Goal: Navigation & Orientation: Find specific page/section

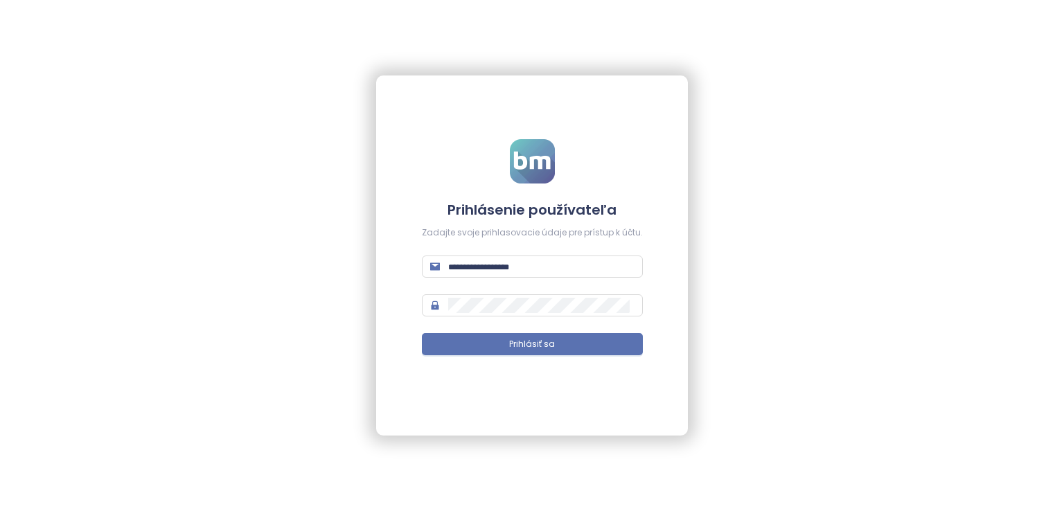
type input "**********"
click at [582, 363] on form "**********" at bounding box center [532, 256] width 221 height 234
click at [581, 354] on button "Prihlásiť sa" at bounding box center [532, 344] width 221 height 22
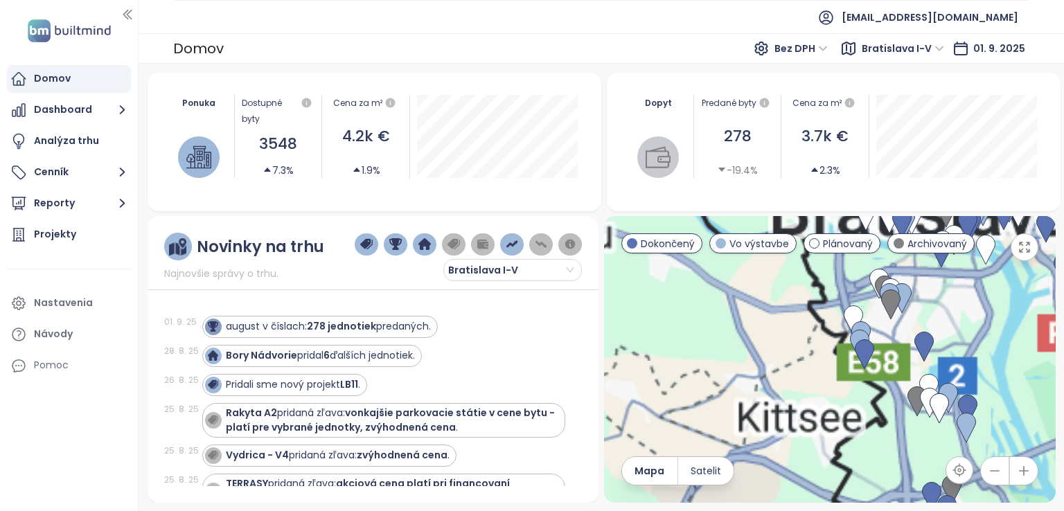
drag, startPoint x: 958, startPoint y: 419, endPoint x: 887, endPoint y: 446, distance: 75.4
click at [957, 413] on img at bounding box center [966, 428] width 19 height 30
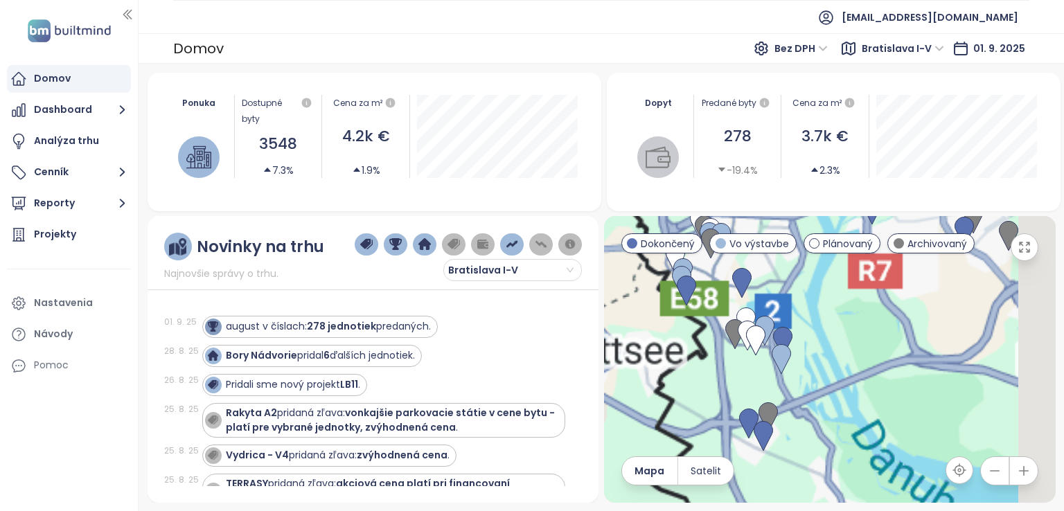
drag, startPoint x: 804, startPoint y: 410, endPoint x: 841, endPoint y: 363, distance: 59.2
click at [845, 362] on div "To navigate, press the arrow keys." at bounding box center [830, 359] width 452 height 287
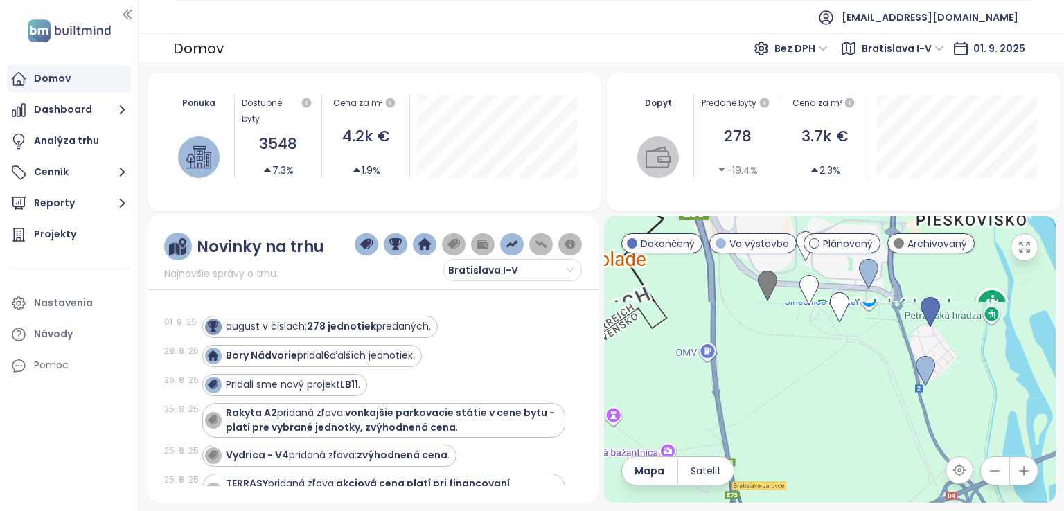
drag, startPoint x: 753, startPoint y: 295, endPoint x: 739, endPoint y: 465, distance: 171.0
click at [739, 467] on div at bounding box center [830, 359] width 452 height 287
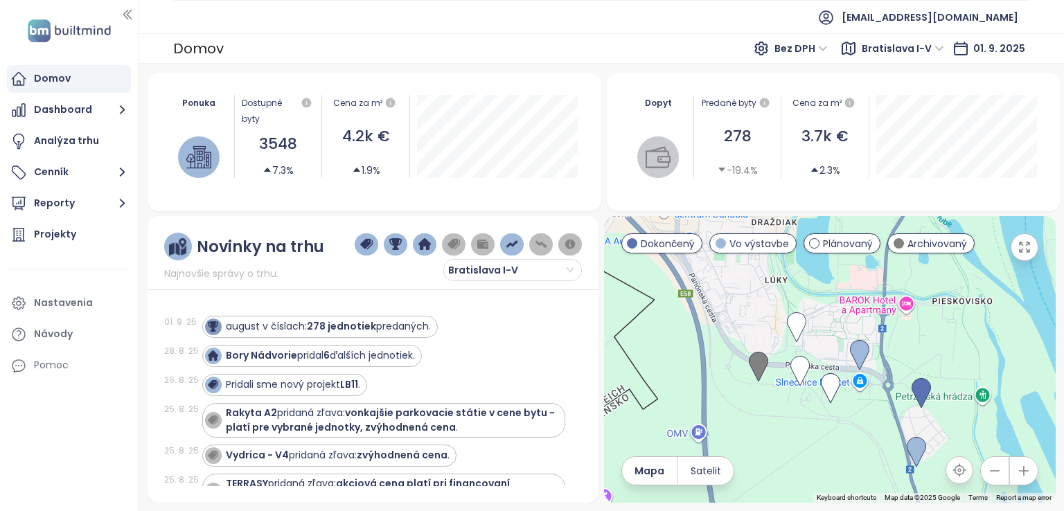
drag, startPoint x: 713, startPoint y: 334, endPoint x: 721, endPoint y: 347, distance: 15.6
click at [691, 335] on div at bounding box center [830, 359] width 452 height 287
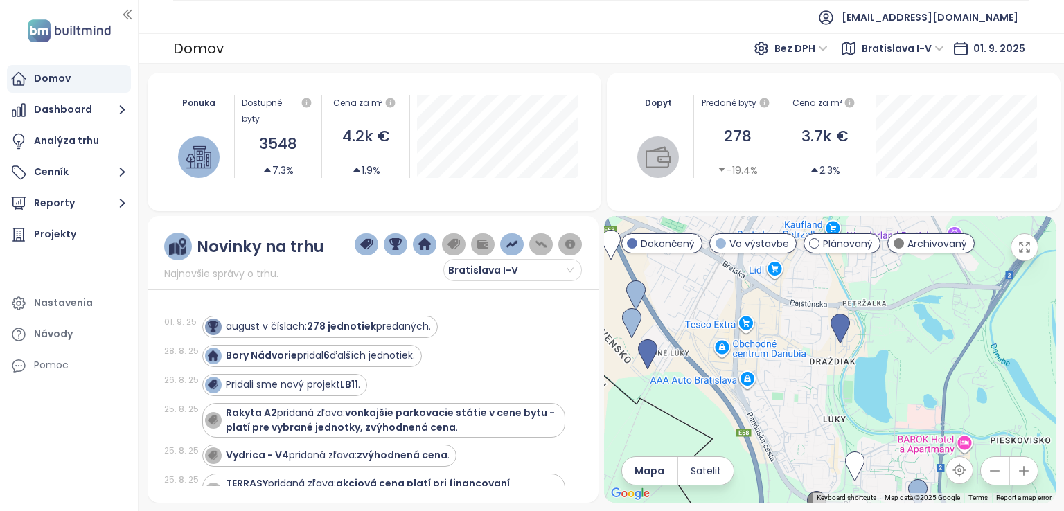
drag, startPoint x: 690, startPoint y: 324, endPoint x: 719, endPoint y: 398, distance: 79.0
click at [762, 455] on div at bounding box center [830, 359] width 452 height 287
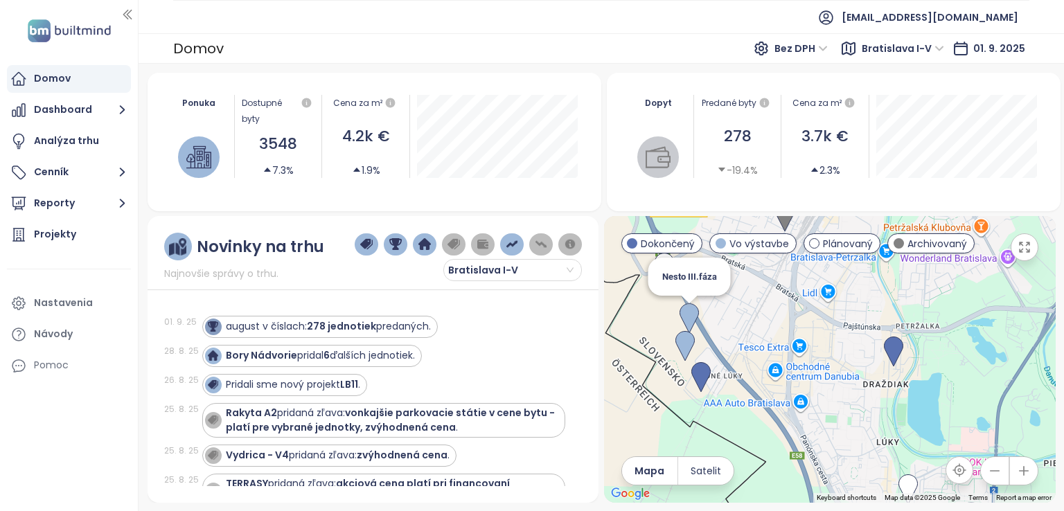
click at [687, 317] on img at bounding box center [689, 319] width 19 height 30
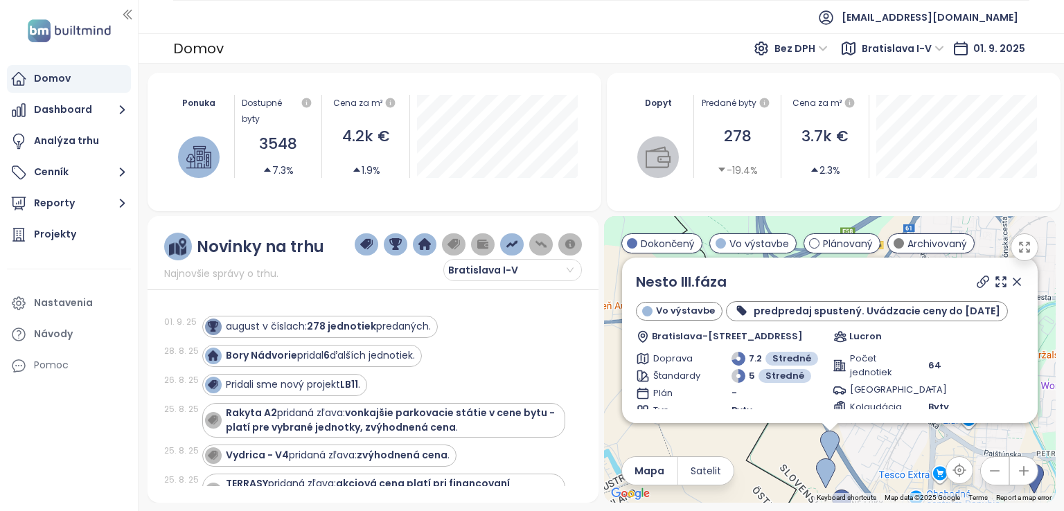
click at [1010, 282] on icon at bounding box center [1017, 282] width 14 height 14
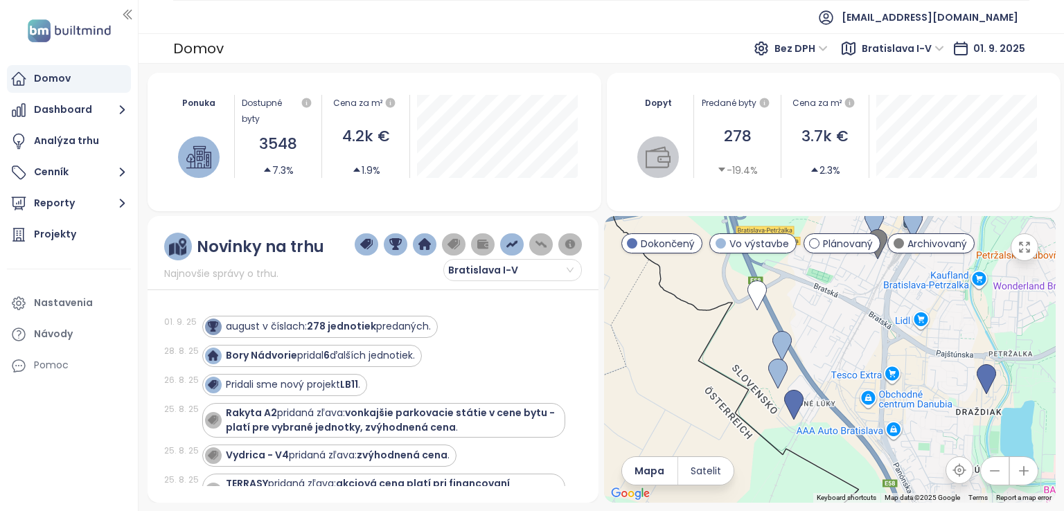
drag, startPoint x: 906, startPoint y: 435, endPoint x: 830, endPoint y: 297, distance: 157.6
click at [834, 281] on div at bounding box center [830, 359] width 452 height 287
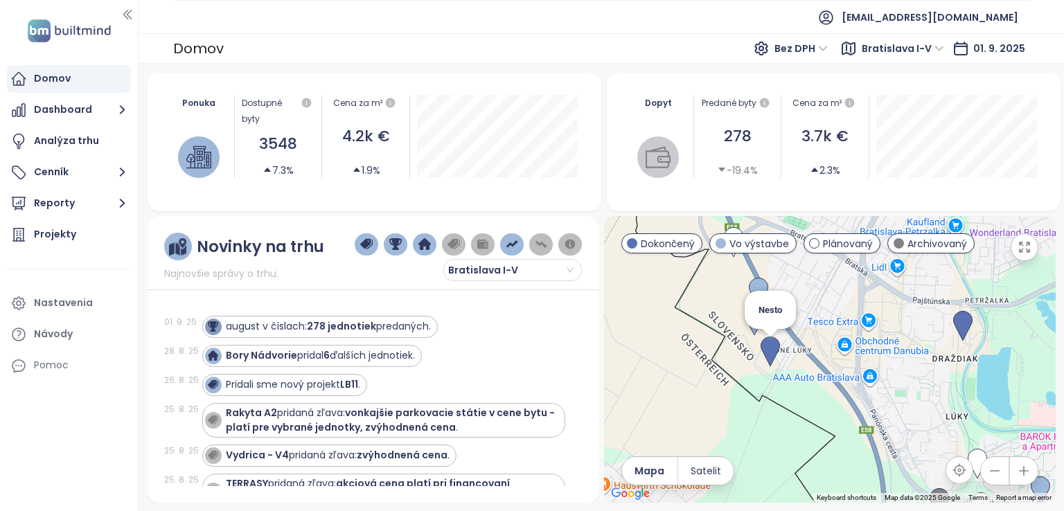
click at [773, 344] on img at bounding box center [770, 352] width 19 height 30
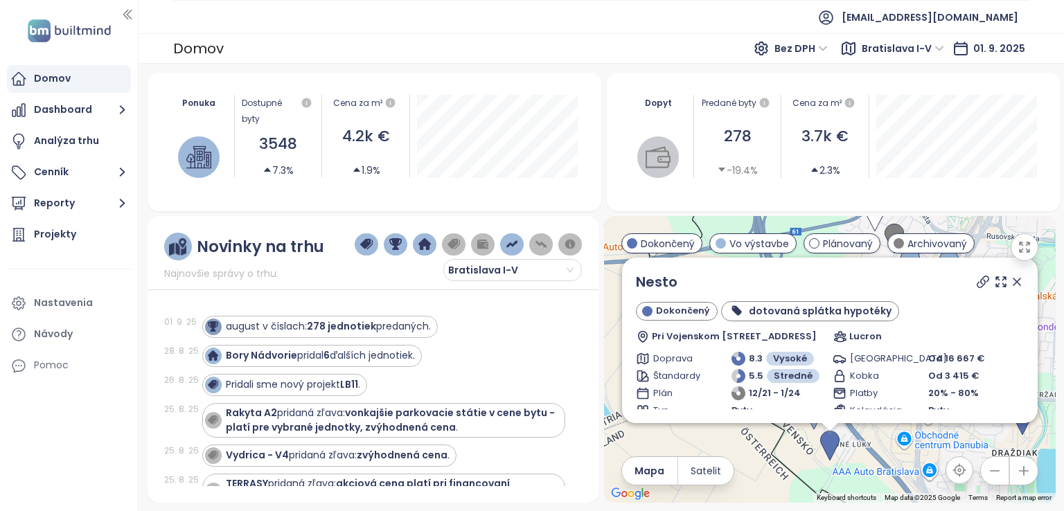
click at [1010, 282] on icon at bounding box center [1017, 282] width 14 height 14
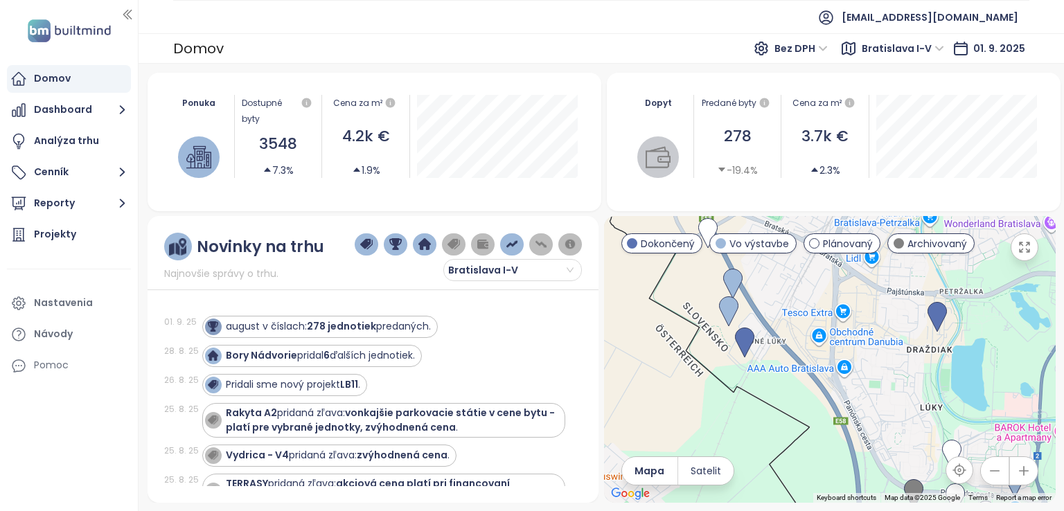
drag, startPoint x: 953, startPoint y: 386, endPoint x: 857, endPoint y: 270, distance: 150.6
click at [859, 271] on div at bounding box center [830, 359] width 452 height 287
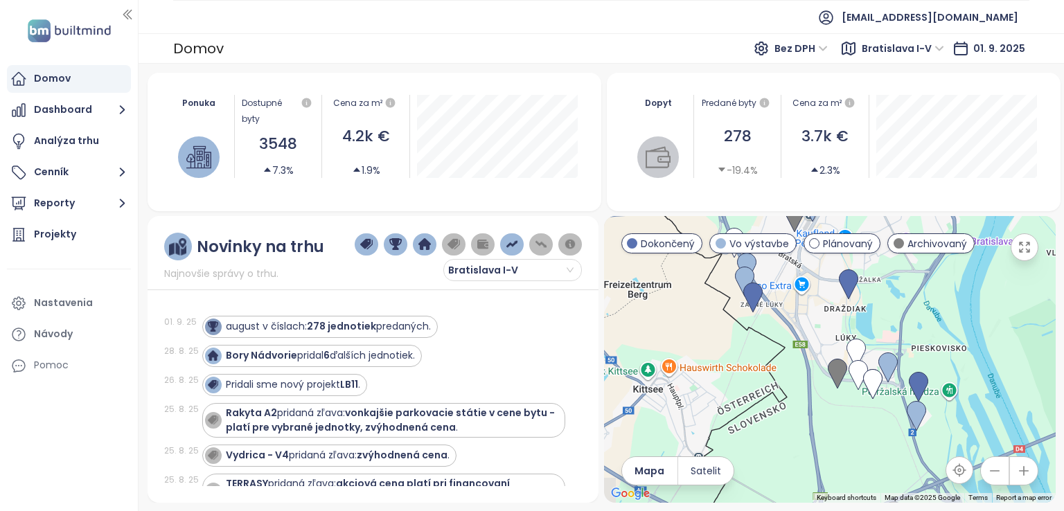
drag, startPoint x: 909, startPoint y: 383, endPoint x: 841, endPoint y: 333, distance: 83.3
click at [841, 333] on div "To navigate, press the arrow keys." at bounding box center [830, 359] width 452 height 287
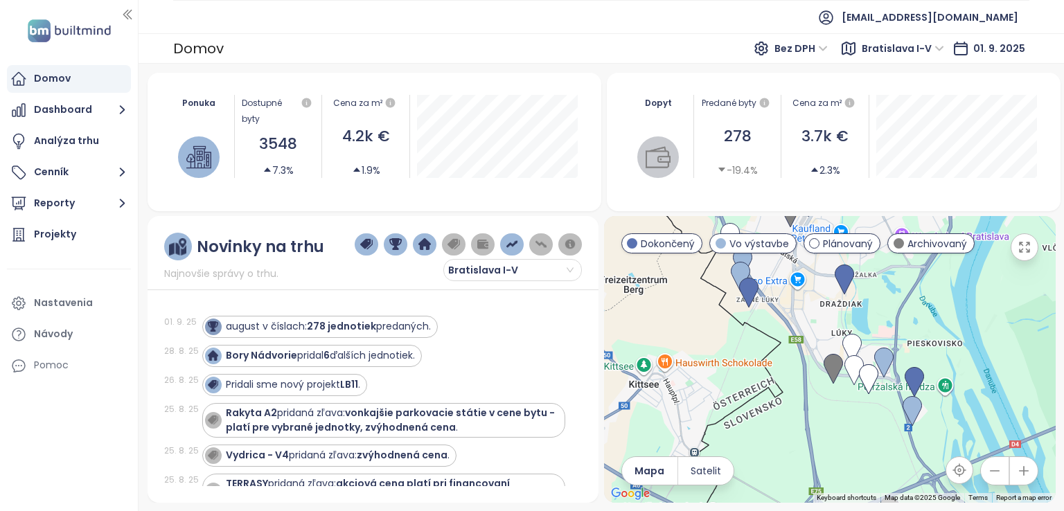
drag, startPoint x: 881, startPoint y: 398, endPoint x: 865, endPoint y: 377, distance: 26.2
click at [865, 377] on div "To navigate, press the arrow keys." at bounding box center [830, 359] width 452 height 287
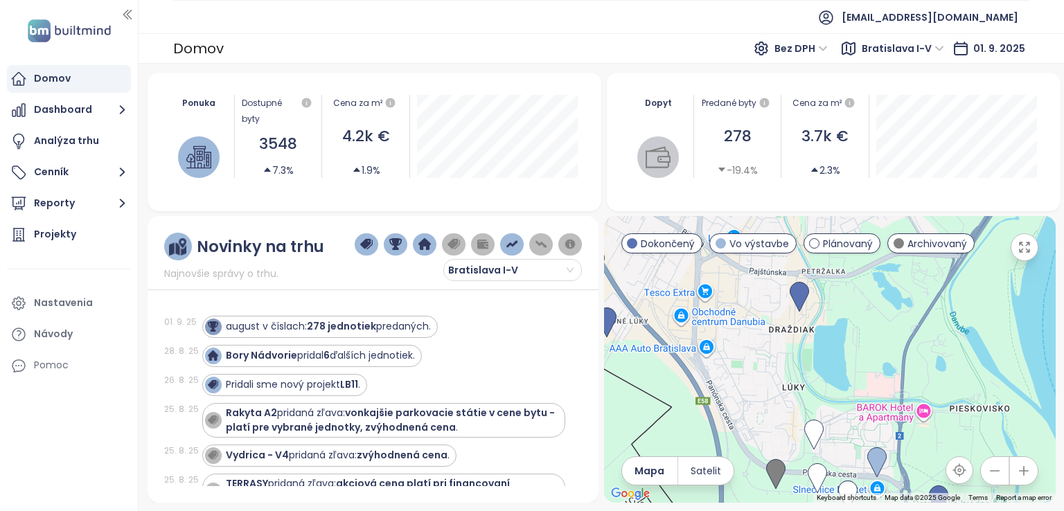
drag, startPoint x: 729, startPoint y: 286, endPoint x: 752, endPoint y: 403, distance: 118.6
click at [752, 403] on div at bounding box center [830, 359] width 452 height 287
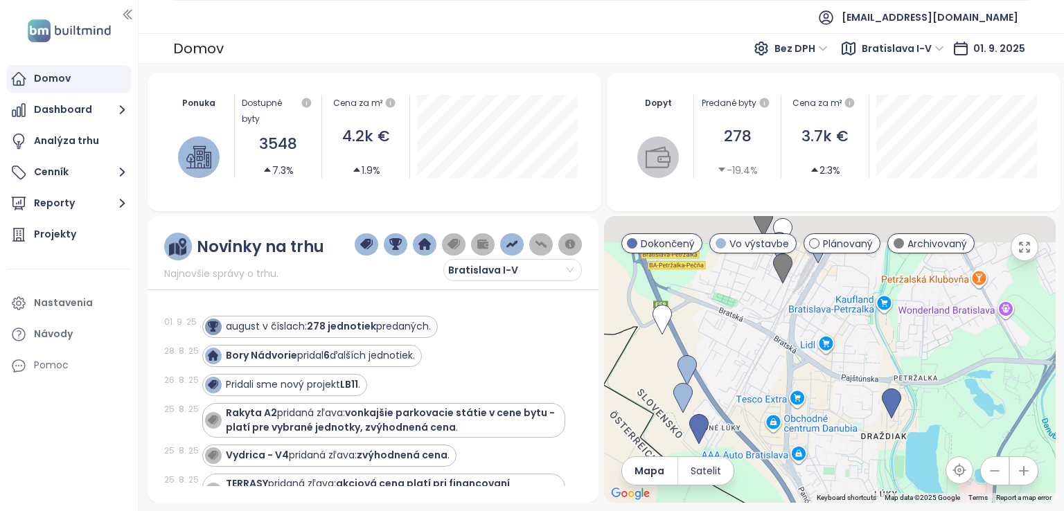
drag, startPoint x: 725, startPoint y: 286, endPoint x: 809, endPoint y: 378, distance: 124.6
click at [821, 394] on div at bounding box center [830, 359] width 452 height 287
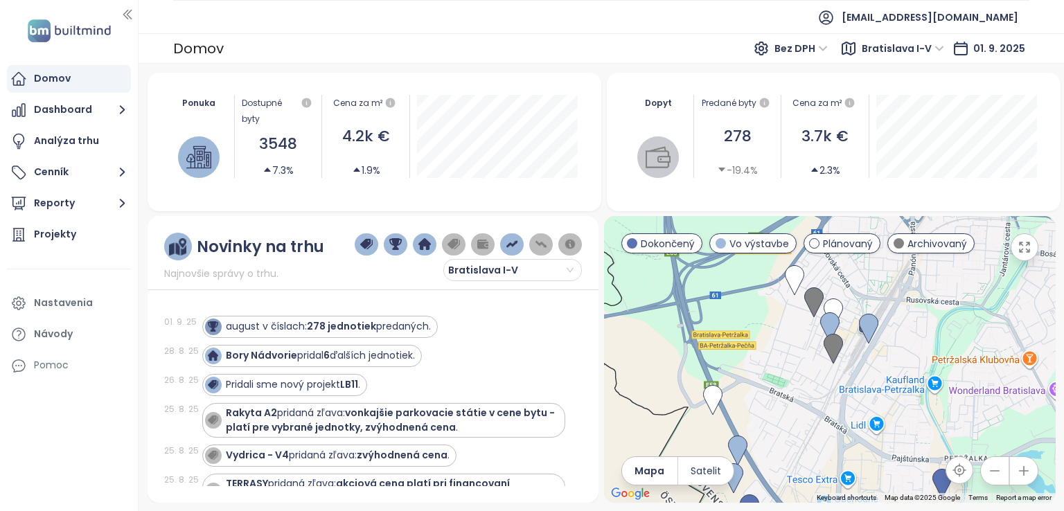
drag, startPoint x: 741, startPoint y: 303, endPoint x: 787, endPoint y: 386, distance: 95.2
click at [787, 386] on div at bounding box center [830, 359] width 452 height 287
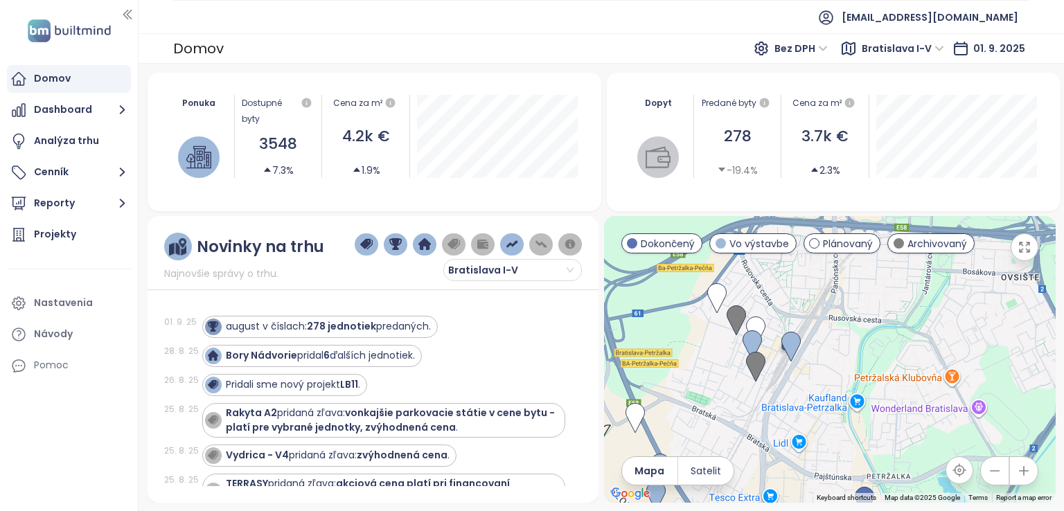
drag, startPoint x: 784, startPoint y: 333, endPoint x: 717, endPoint y: 350, distance: 69.9
click at [717, 350] on div at bounding box center [830, 359] width 452 height 287
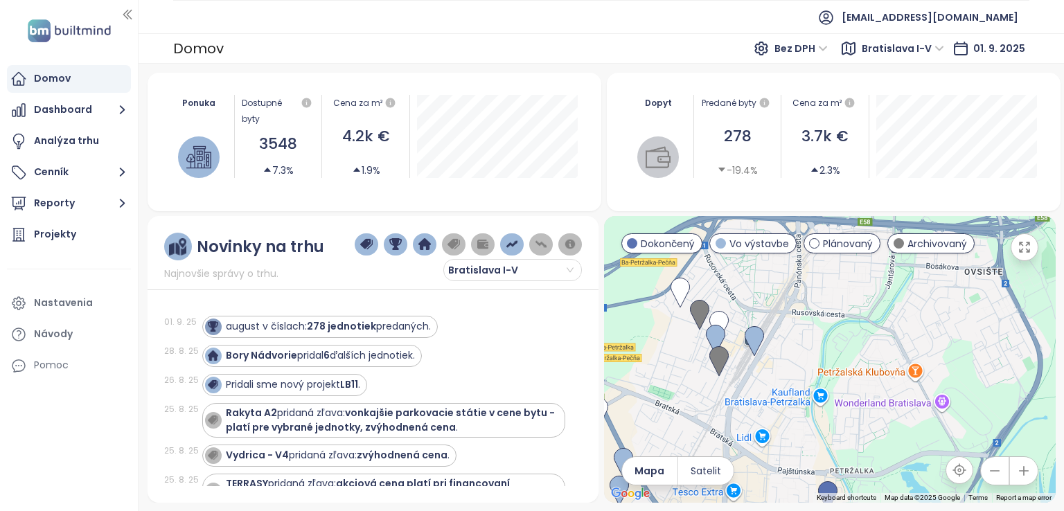
drag, startPoint x: 832, startPoint y: 317, endPoint x: 793, endPoint y: 309, distance: 39.5
click at [793, 309] on div at bounding box center [830, 359] width 452 height 287
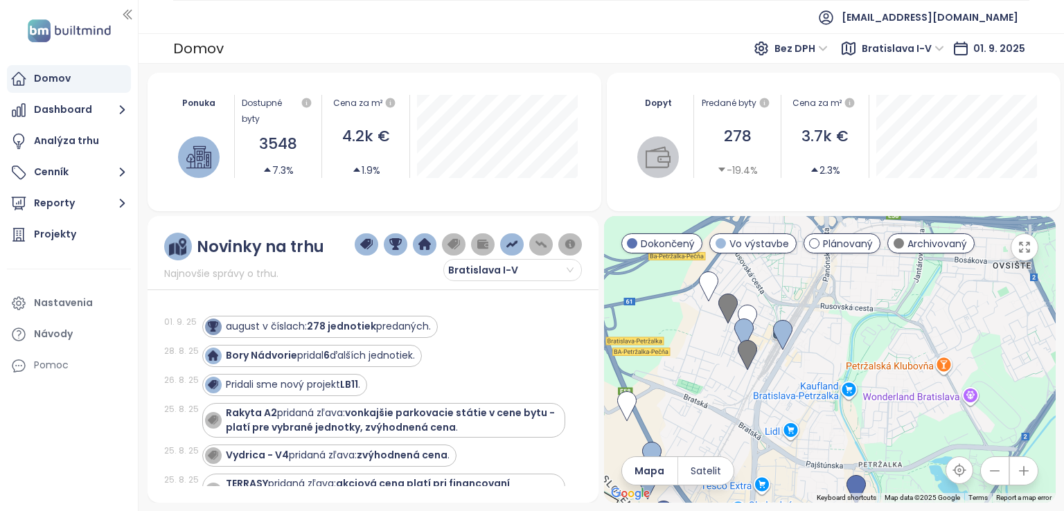
drag, startPoint x: 768, startPoint y: 321, endPoint x: 798, endPoint y: 314, distance: 31.3
click at [798, 314] on div at bounding box center [830, 359] width 452 height 287
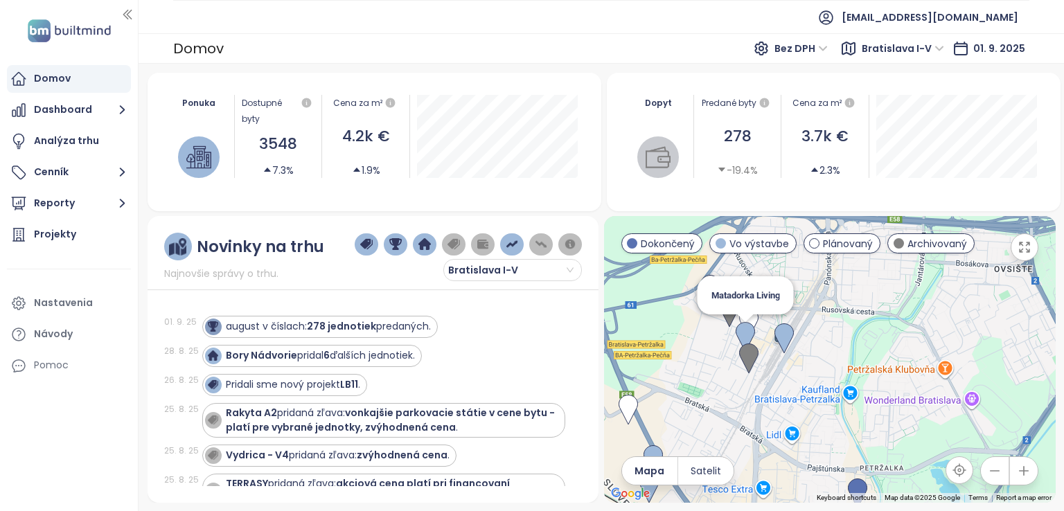
click at [744, 328] on img at bounding box center [745, 337] width 19 height 30
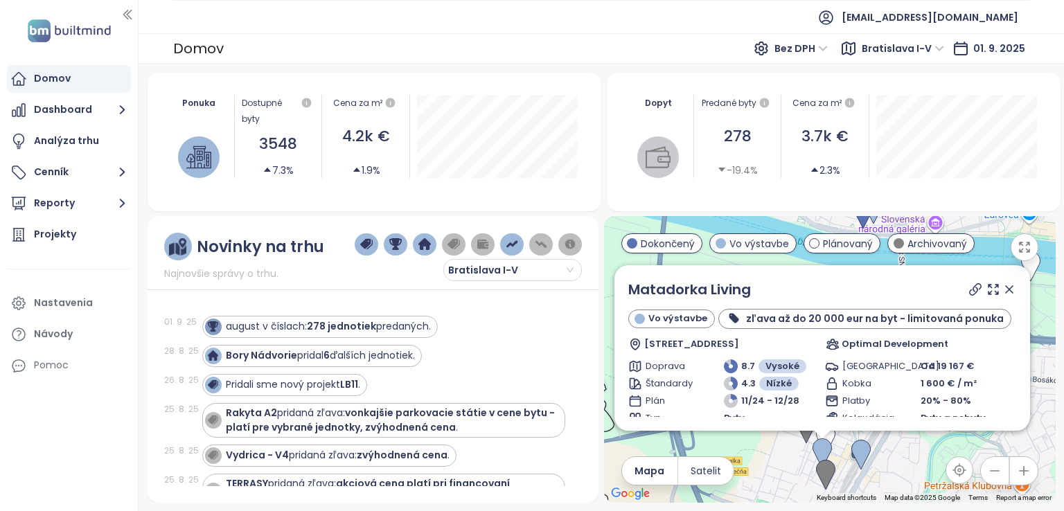
drag, startPoint x: 918, startPoint y: 455, endPoint x: 908, endPoint y: 463, distance: 12.3
click at [908, 463] on div "Matadorka Living Vo výstavbe zľava až do 20 000 eur na byt - limitovaná ponuka …" at bounding box center [830, 359] width 452 height 287
click at [1006, 286] on icon at bounding box center [1009, 289] width 7 height 7
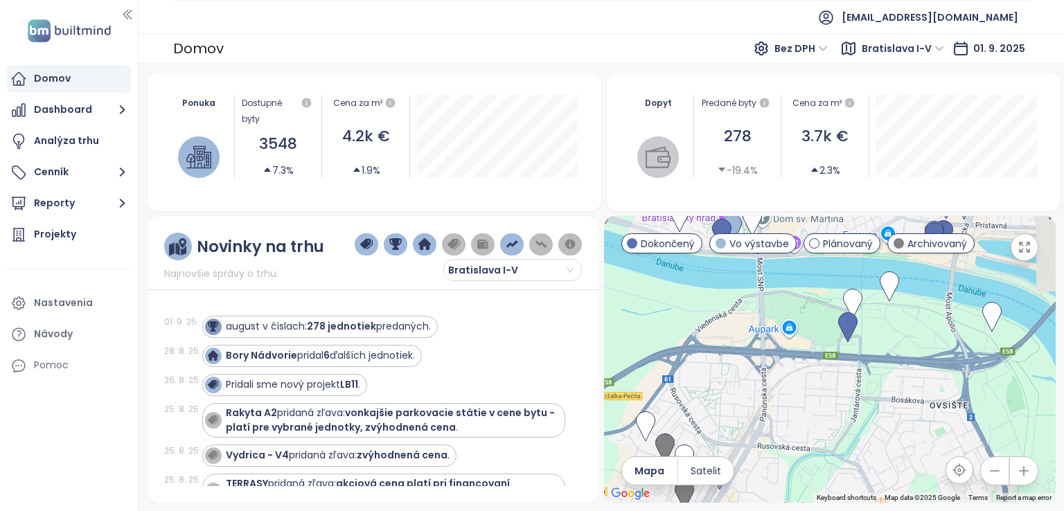
drag, startPoint x: 999, startPoint y: 360, endPoint x: 832, endPoint y: 362, distance: 167.0
click at [832, 362] on div at bounding box center [830, 359] width 452 height 287
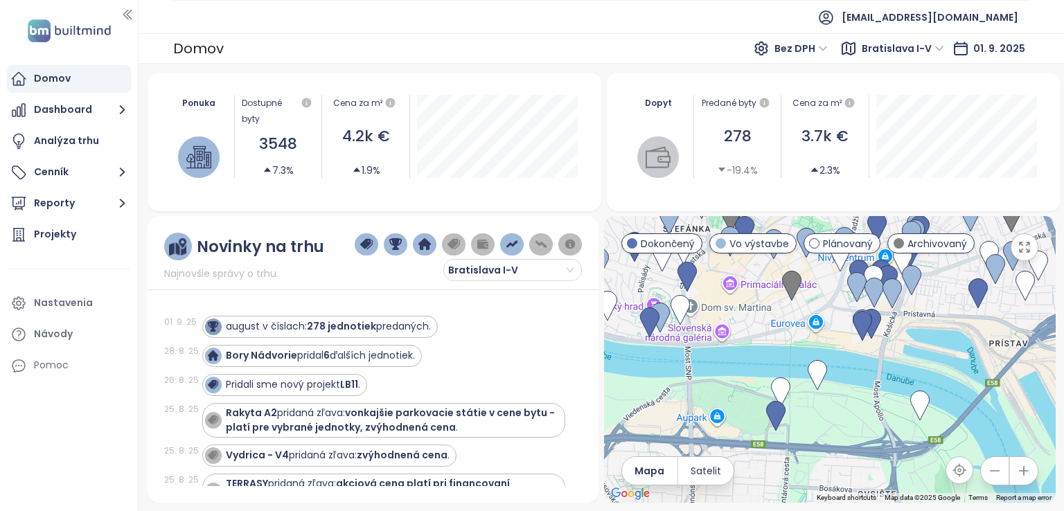
drag, startPoint x: 862, startPoint y: 328, endPoint x: 790, endPoint y: 416, distance: 114.3
click at [790, 416] on div at bounding box center [830, 359] width 452 height 287
drag, startPoint x: 803, startPoint y: 395, endPoint x: 782, endPoint y: 300, distance: 97.3
click at [781, 297] on div at bounding box center [830, 359] width 452 height 287
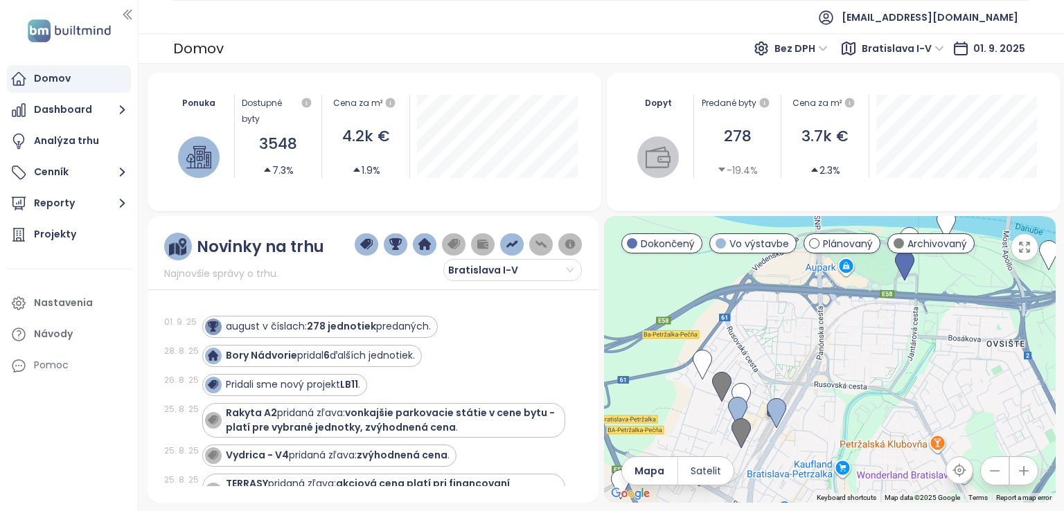
drag, startPoint x: 782, startPoint y: 351, endPoint x: 934, endPoint y: 300, distance: 160.2
click at [934, 300] on div at bounding box center [830, 359] width 452 height 287
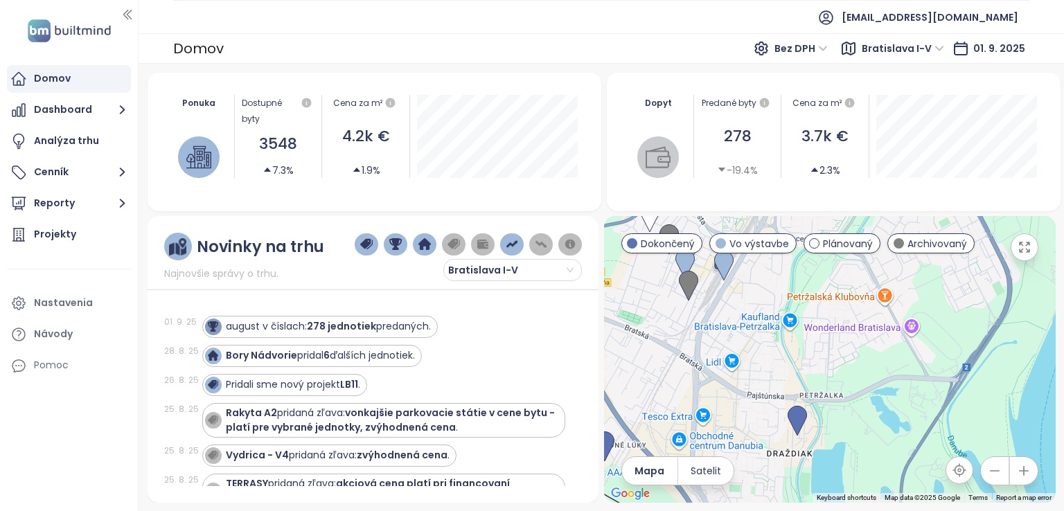
drag, startPoint x: 888, startPoint y: 402, endPoint x: 834, endPoint y: 253, distance: 158.3
click at [834, 253] on div at bounding box center [830, 359] width 452 height 287
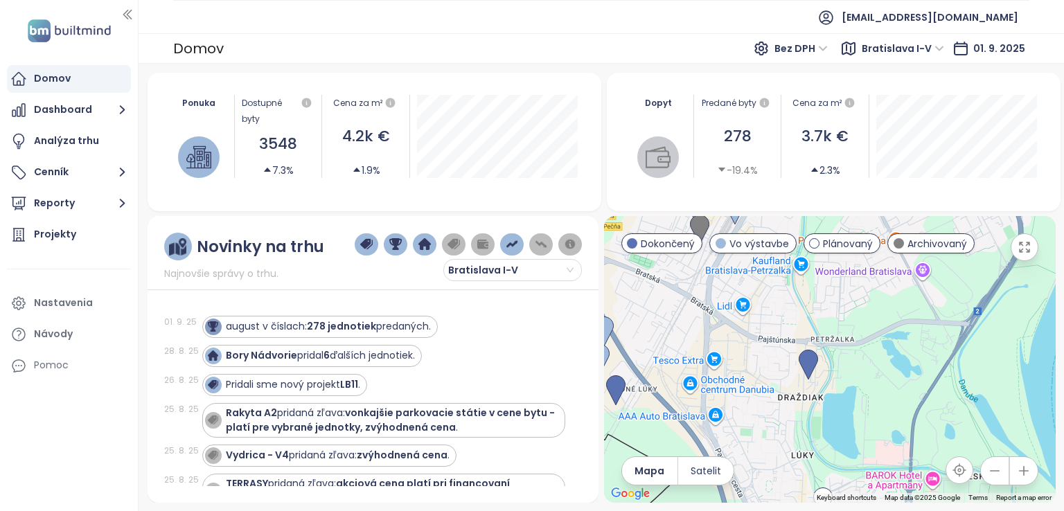
drag, startPoint x: 815, startPoint y: 359, endPoint x: 830, endPoint y: 291, distance: 69.6
click at [830, 291] on div at bounding box center [830, 359] width 452 height 287
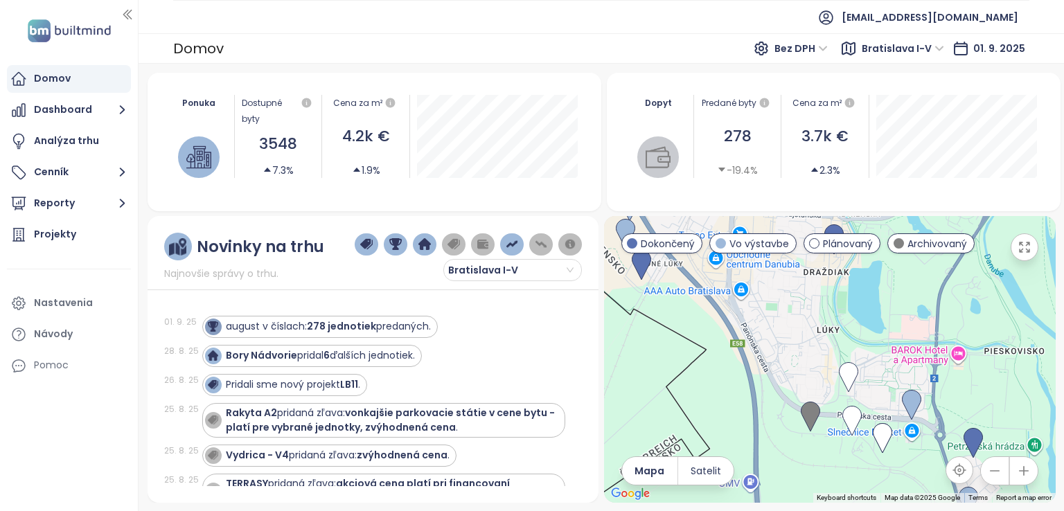
drag, startPoint x: 837, startPoint y: 396, endPoint x: 861, endPoint y: 279, distance: 120.3
click at [861, 279] on div at bounding box center [830, 359] width 452 height 287
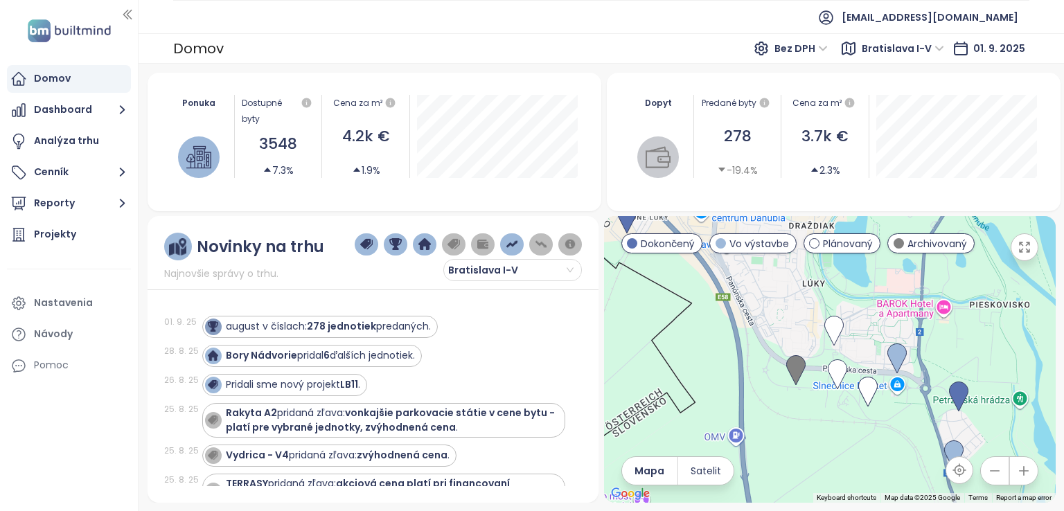
drag, startPoint x: 851, startPoint y: 333, endPoint x: 835, endPoint y: 284, distance: 51.7
click at [835, 284] on div at bounding box center [830, 359] width 452 height 287
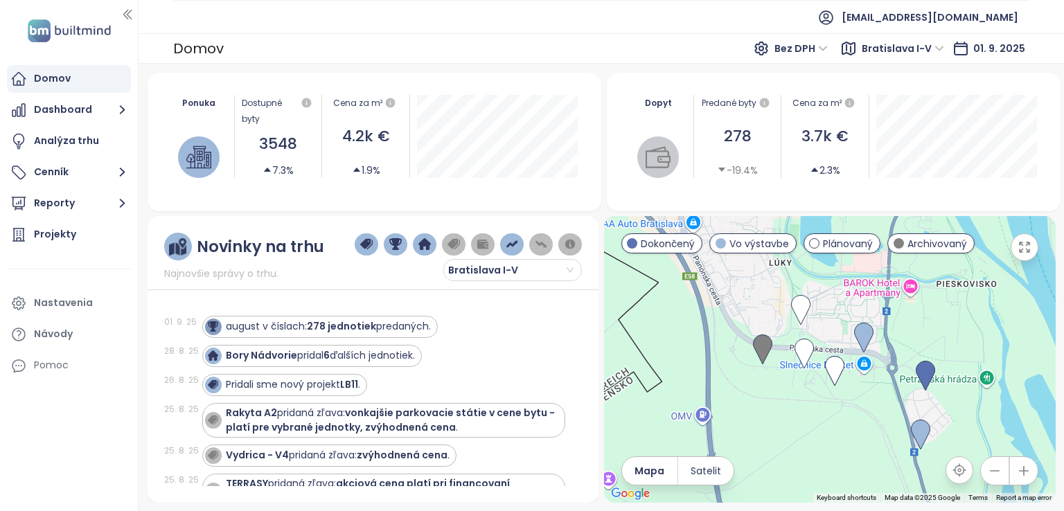
drag, startPoint x: 918, startPoint y: 339, endPoint x: 882, endPoint y: 314, distance: 43.3
click at [882, 314] on div at bounding box center [830, 359] width 452 height 287
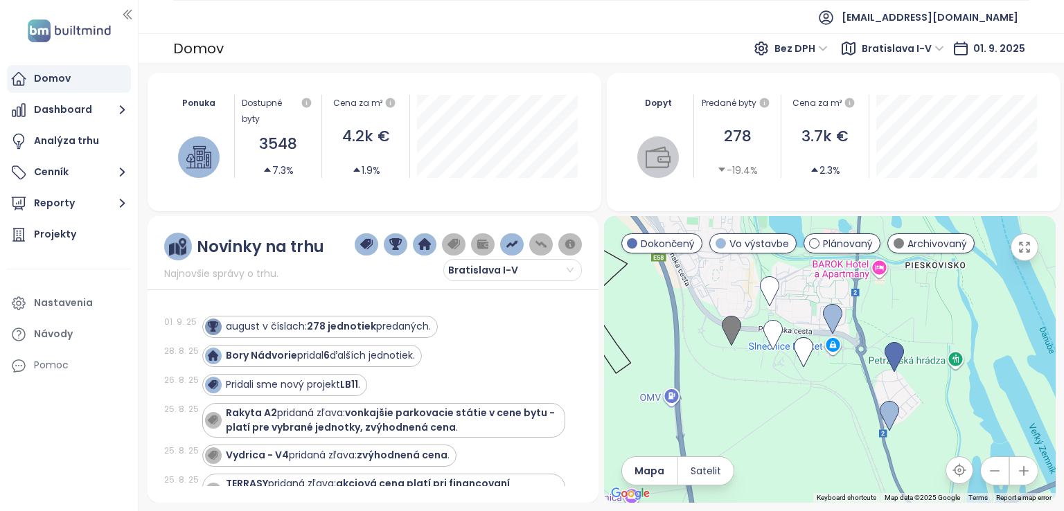
drag, startPoint x: 843, startPoint y: 301, endPoint x: 811, endPoint y: 284, distance: 35.7
click at [811, 284] on div at bounding box center [830, 359] width 452 height 287
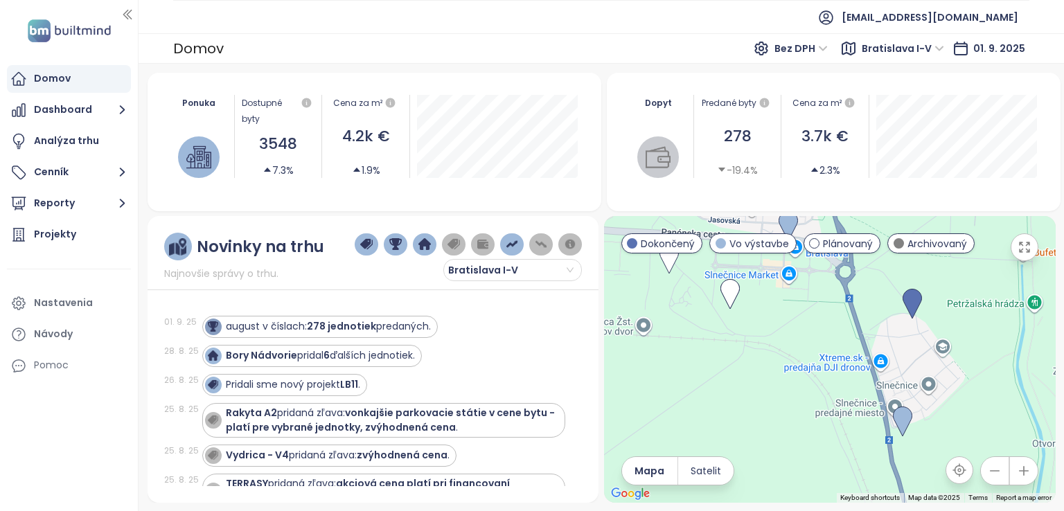
drag, startPoint x: 884, startPoint y: 380, endPoint x: 830, endPoint y: 283, distance: 110.8
click at [828, 278] on div at bounding box center [830, 359] width 452 height 287
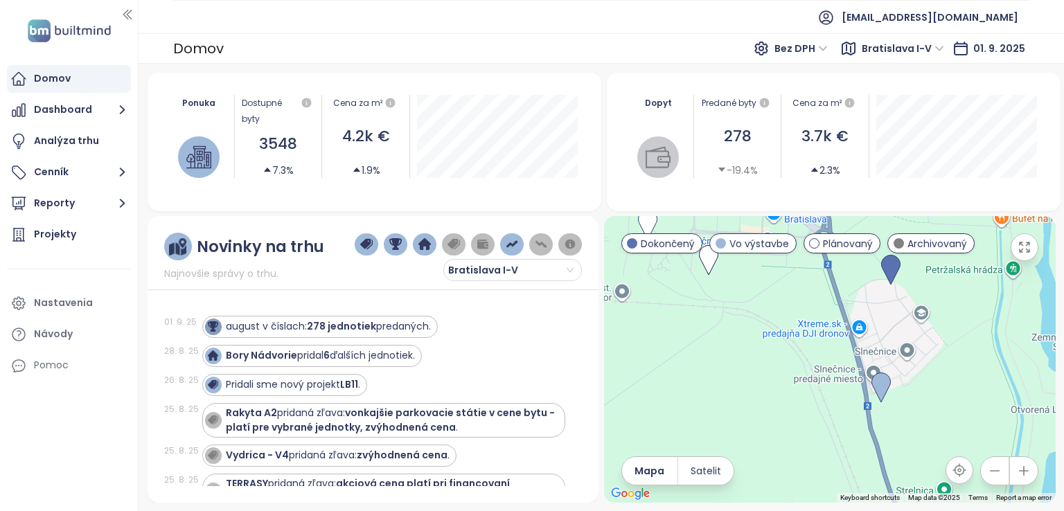
drag, startPoint x: 841, startPoint y: 324, endPoint x: 817, endPoint y: 295, distance: 37.9
click at [817, 295] on div at bounding box center [830, 359] width 452 height 287
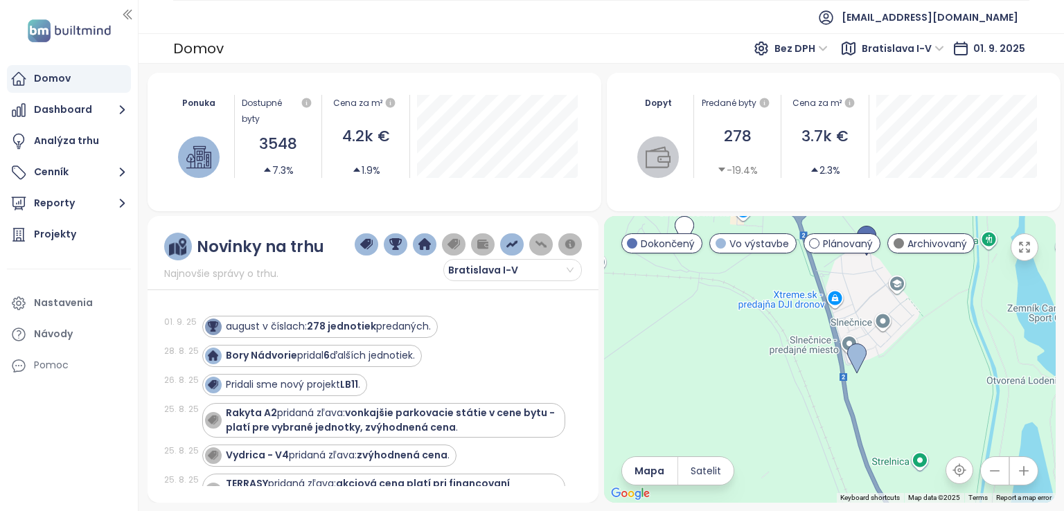
drag, startPoint x: 796, startPoint y: 300, endPoint x: 832, endPoint y: 403, distance: 109.4
click at [832, 400] on div at bounding box center [830, 359] width 452 height 287
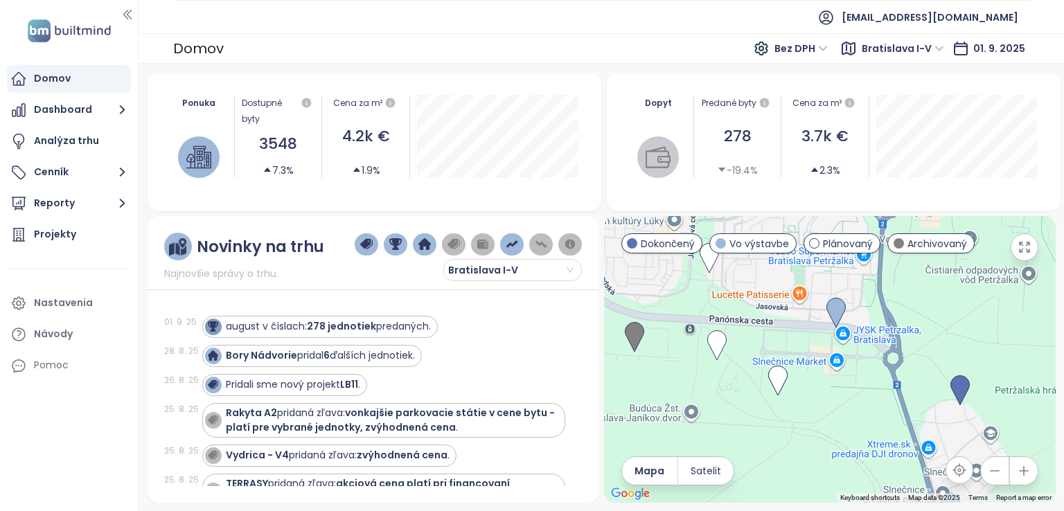
drag, startPoint x: 830, startPoint y: 372, endPoint x: 877, endPoint y: 376, distance: 47.3
click at [877, 376] on div at bounding box center [830, 359] width 452 height 287
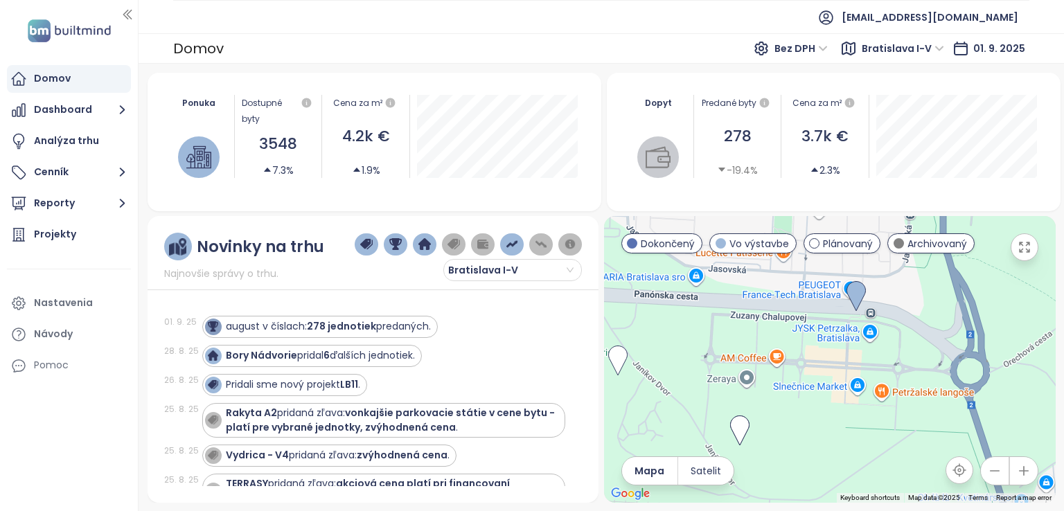
drag, startPoint x: 828, startPoint y: 346, endPoint x: 833, endPoint y: 360, distance: 14.7
click at [833, 360] on div at bounding box center [830, 359] width 452 height 287
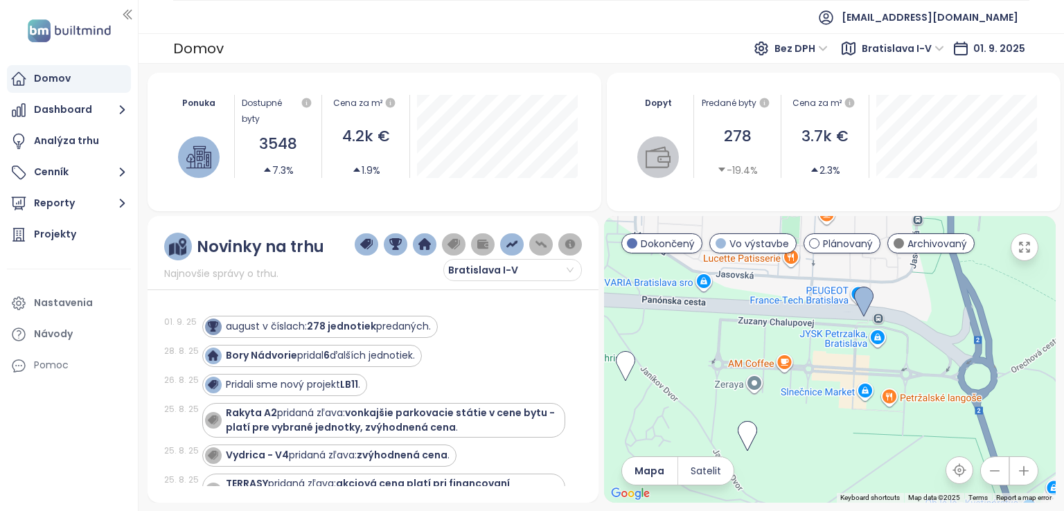
drag, startPoint x: 778, startPoint y: 362, endPoint x: 785, endPoint y: 367, distance: 9.0
click at [785, 367] on div at bounding box center [830, 359] width 452 height 287
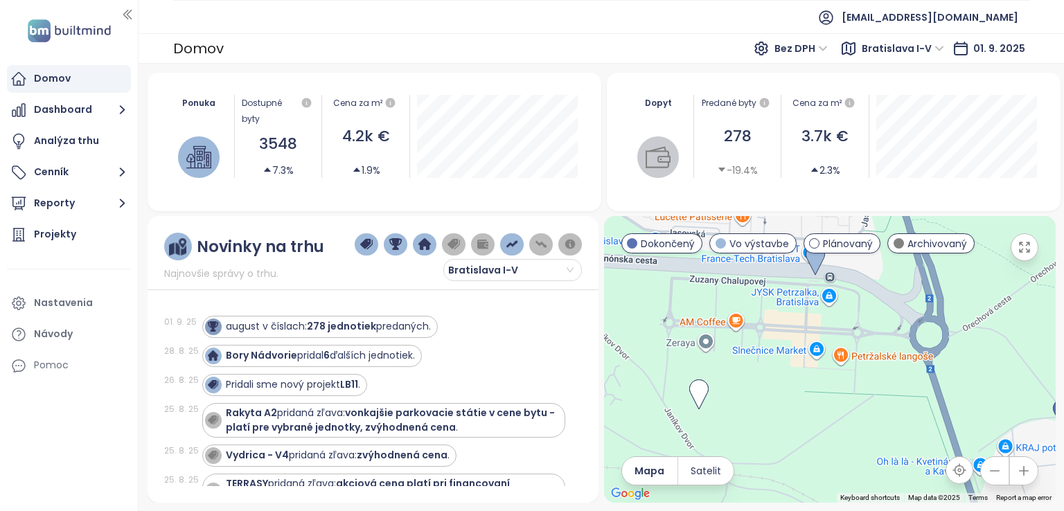
drag, startPoint x: 931, startPoint y: 352, endPoint x: 893, endPoint y: 319, distance: 50.6
click at [894, 318] on div at bounding box center [830, 359] width 452 height 287
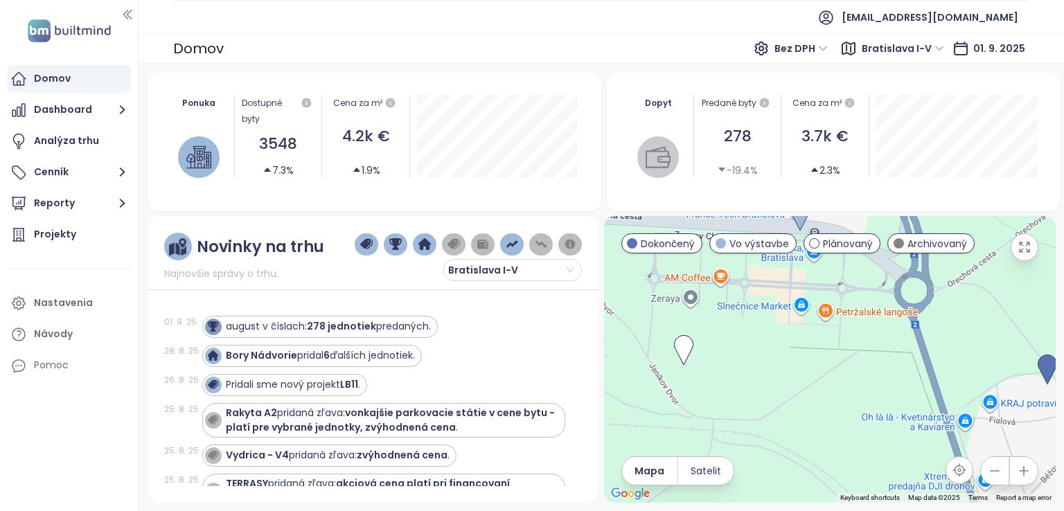
drag, startPoint x: 873, startPoint y: 354, endPoint x: 857, endPoint y: 321, distance: 37.2
click at [857, 322] on div at bounding box center [830, 359] width 452 height 287
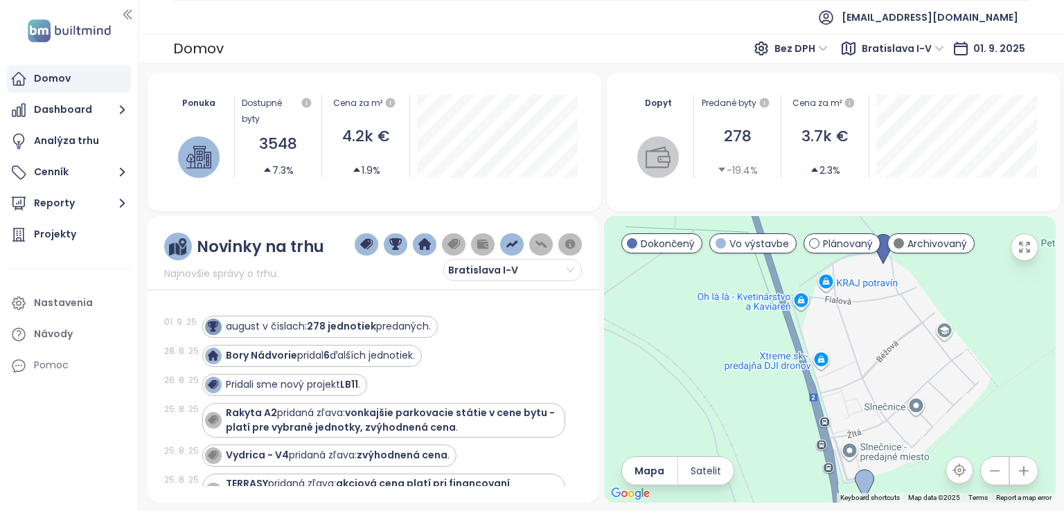
drag, startPoint x: 901, startPoint y: 367, endPoint x: 751, endPoint y: 281, distance: 173.2
click at [752, 270] on div at bounding box center [830, 359] width 452 height 287
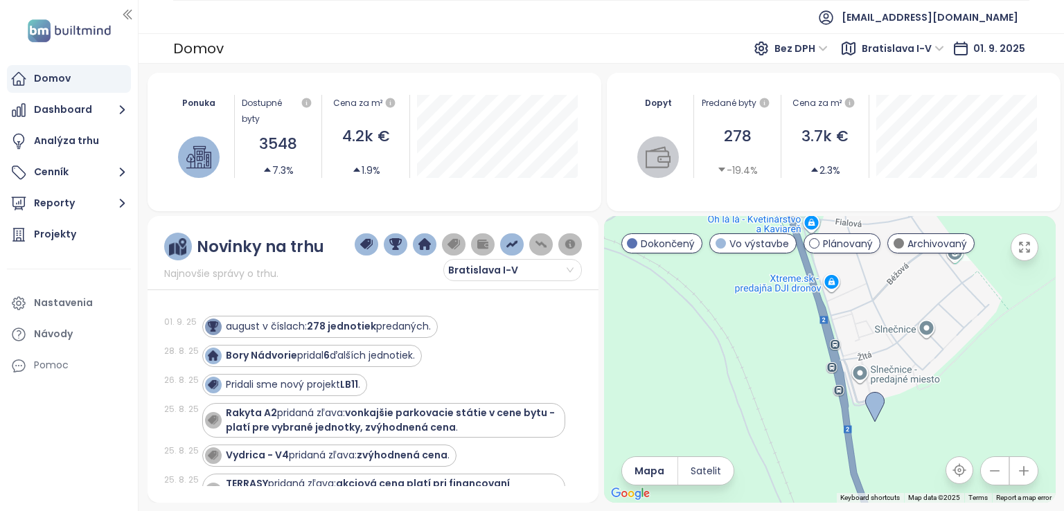
drag, startPoint x: 748, startPoint y: 365, endPoint x: 760, endPoint y: 289, distance: 77.1
click at [760, 289] on div at bounding box center [830, 359] width 452 height 287
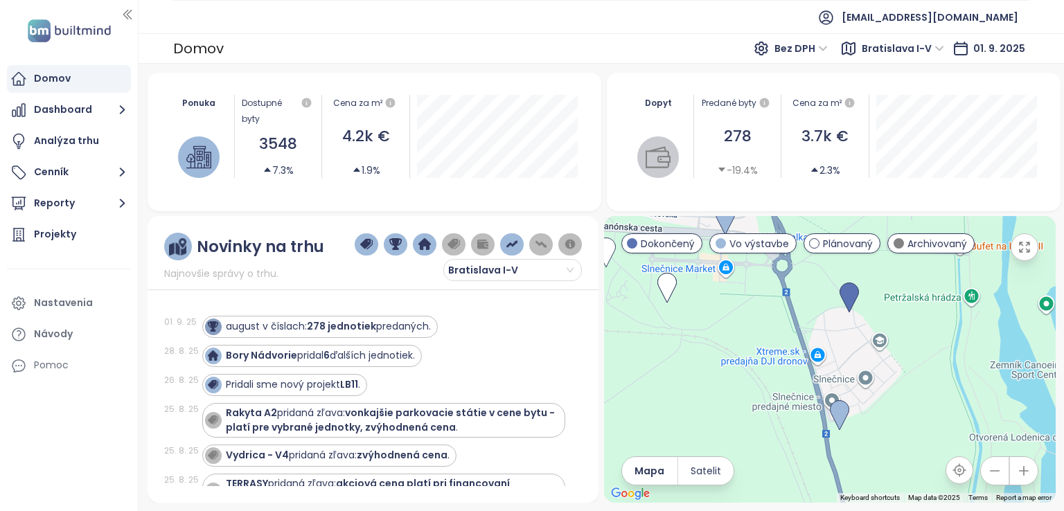
drag, startPoint x: 779, startPoint y: 334, endPoint x: 802, endPoint y: 403, distance: 72.5
click at [802, 403] on div at bounding box center [830, 359] width 452 height 287
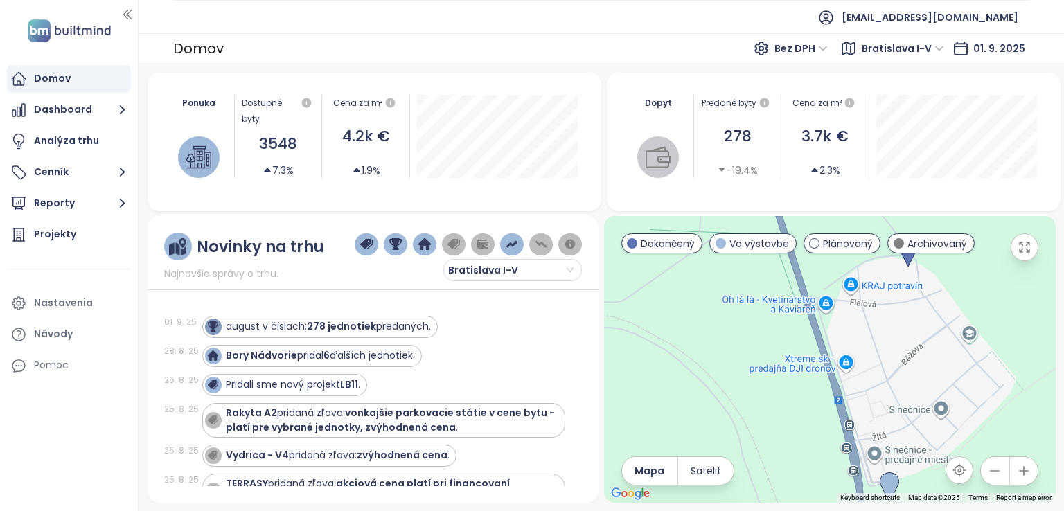
drag, startPoint x: 784, startPoint y: 306, endPoint x: 770, endPoint y: 348, distance: 44.7
click at [770, 348] on div at bounding box center [830, 359] width 452 height 287
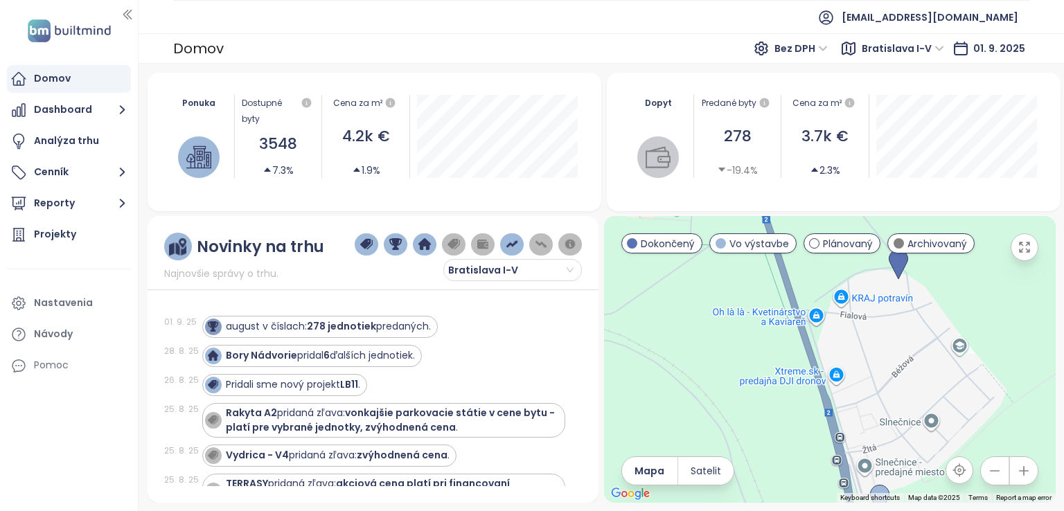
drag, startPoint x: 765, startPoint y: 333, endPoint x: 746, endPoint y: 347, distance: 23.3
click at [751, 348] on div at bounding box center [830, 359] width 452 height 287
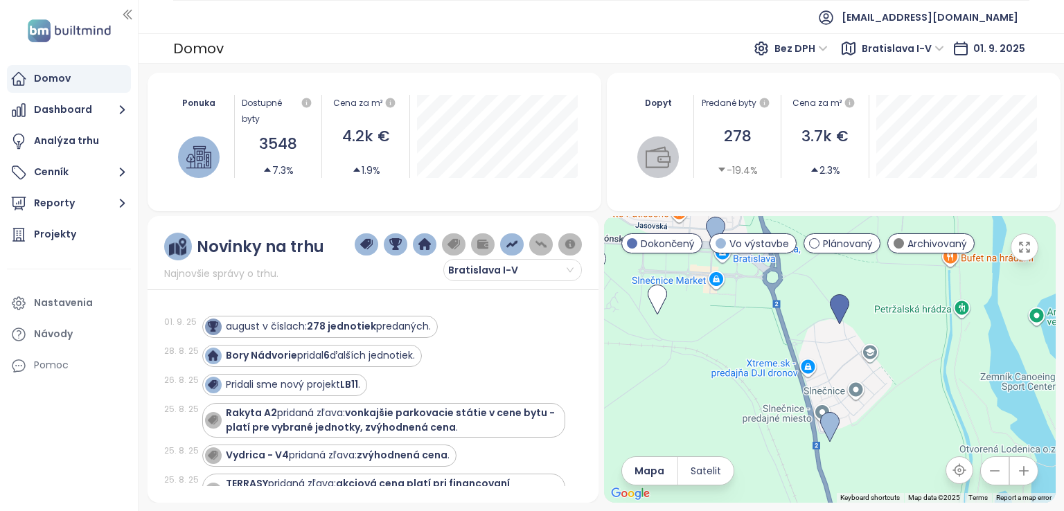
drag, startPoint x: 801, startPoint y: 344, endPoint x: 820, endPoint y: 358, distance: 23.4
click at [820, 358] on div at bounding box center [830, 359] width 452 height 287
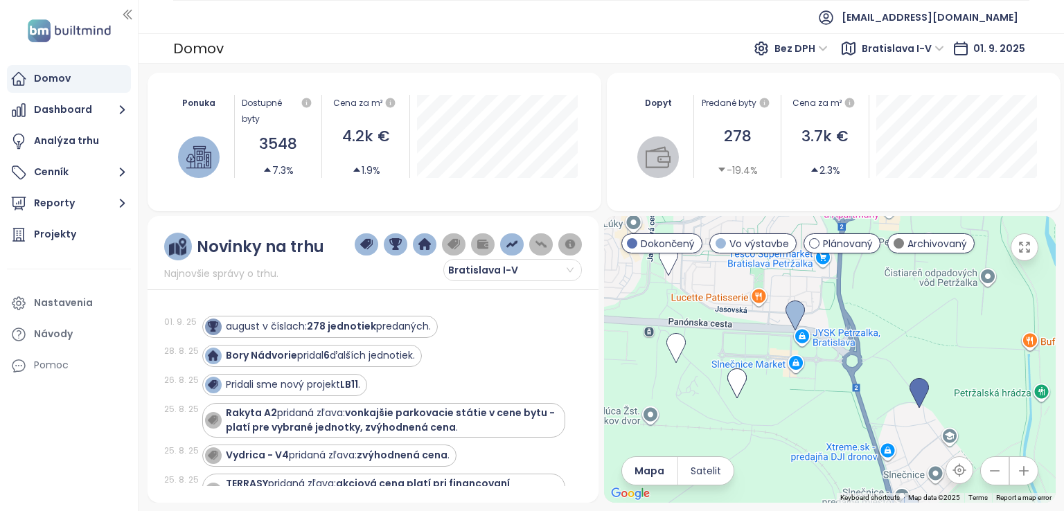
drag, startPoint x: 715, startPoint y: 333, endPoint x: 800, endPoint y: 416, distance: 119.1
click at [800, 416] on div at bounding box center [830, 359] width 452 height 287
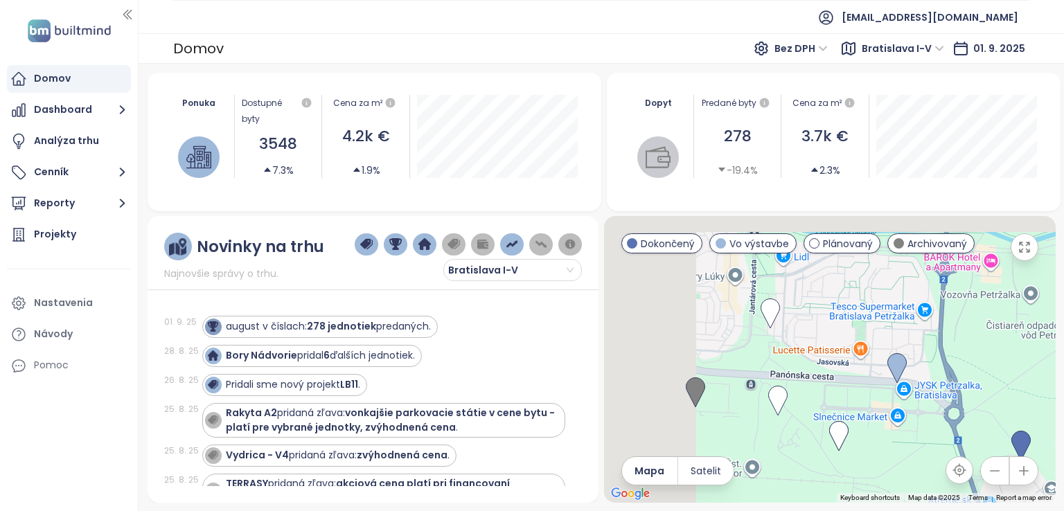
drag, startPoint x: 718, startPoint y: 328, endPoint x: 858, endPoint y: 389, distance: 152.7
click at [858, 389] on div at bounding box center [830, 359] width 452 height 287
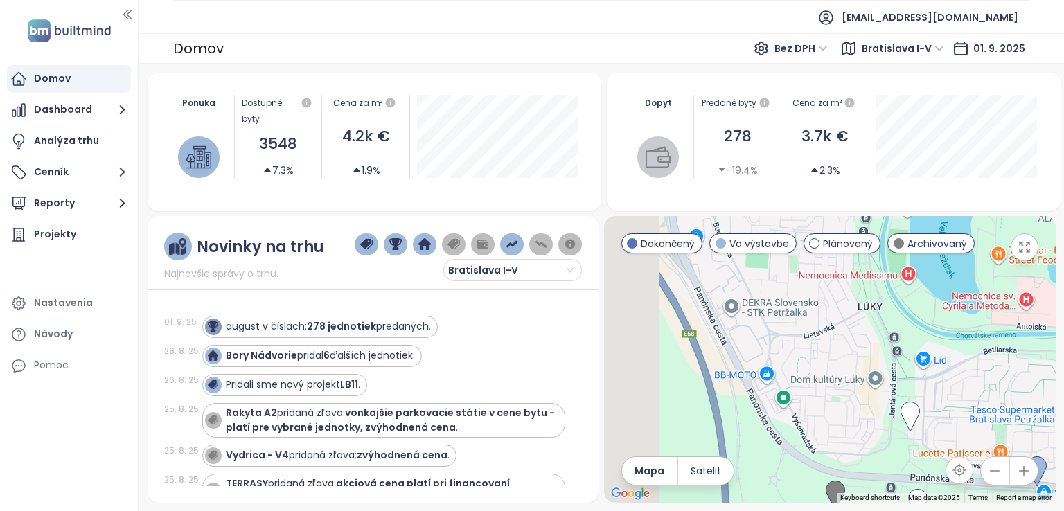
drag, startPoint x: 740, startPoint y: 336, endPoint x: 846, endPoint y: 435, distance: 144.7
click at [846, 435] on div at bounding box center [830, 359] width 452 height 287
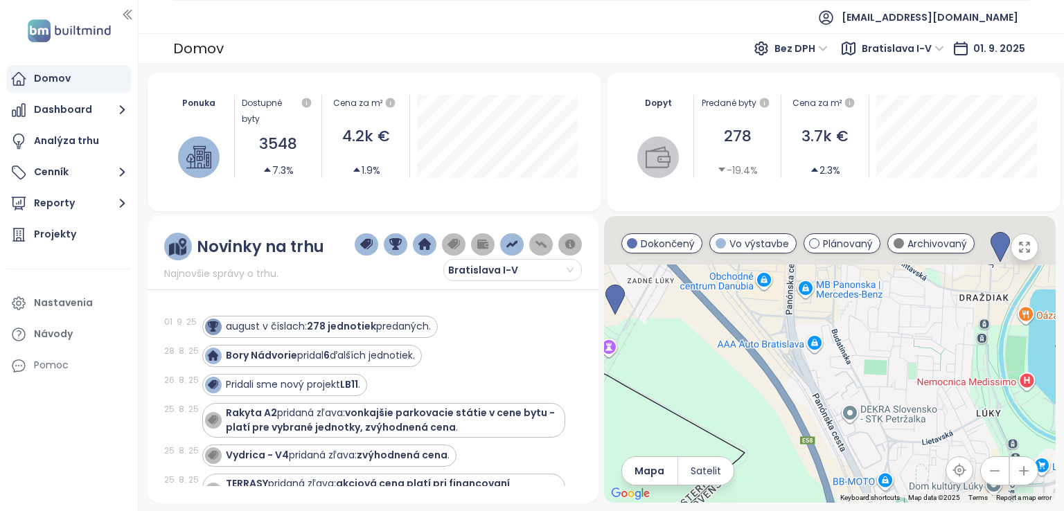
drag, startPoint x: 807, startPoint y: 385, endPoint x: 887, endPoint y: 447, distance: 101.2
click at [887, 447] on div at bounding box center [830, 359] width 452 height 287
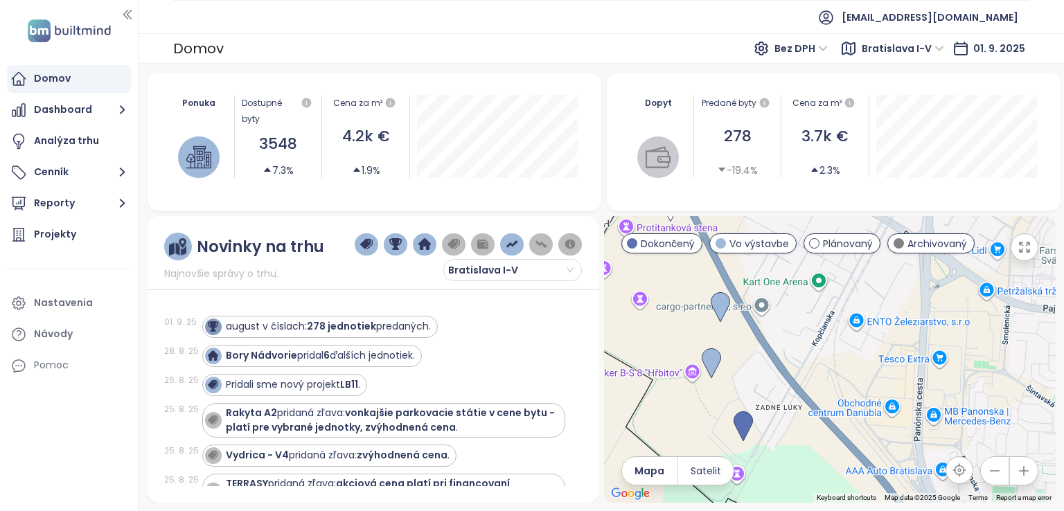
drag, startPoint x: 751, startPoint y: 333, endPoint x: 882, endPoint y: 459, distance: 182.3
click at [882, 459] on div at bounding box center [830, 359] width 452 height 287
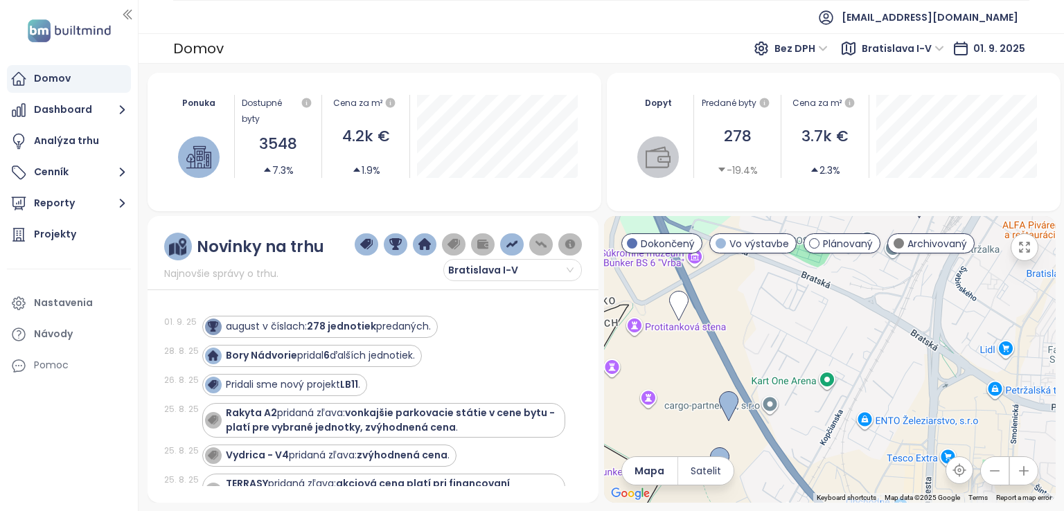
drag, startPoint x: 777, startPoint y: 344, endPoint x: 785, endPoint y: 442, distance: 98.8
click at [785, 442] on div at bounding box center [830, 359] width 452 height 287
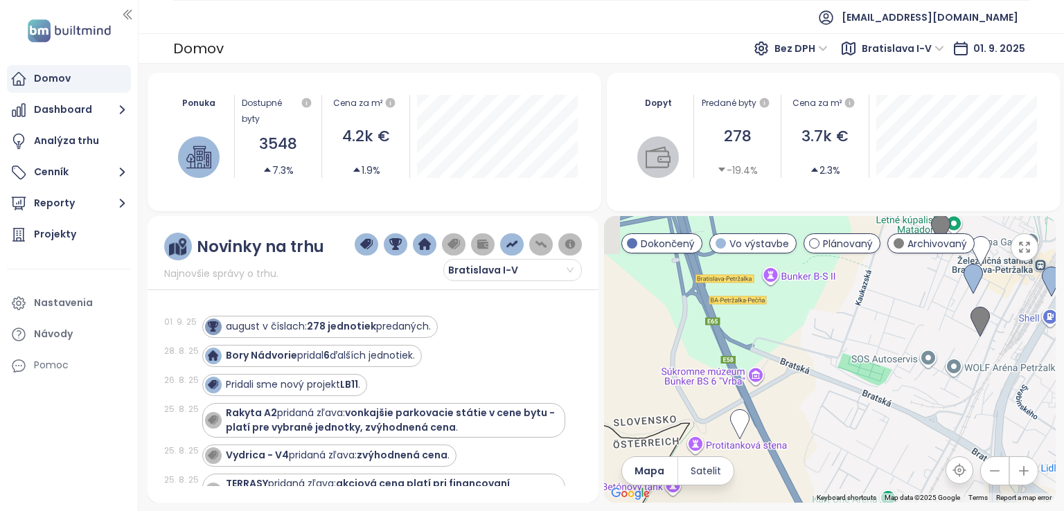
click at [857, 446] on div at bounding box center [830, 359] width 452 height 287
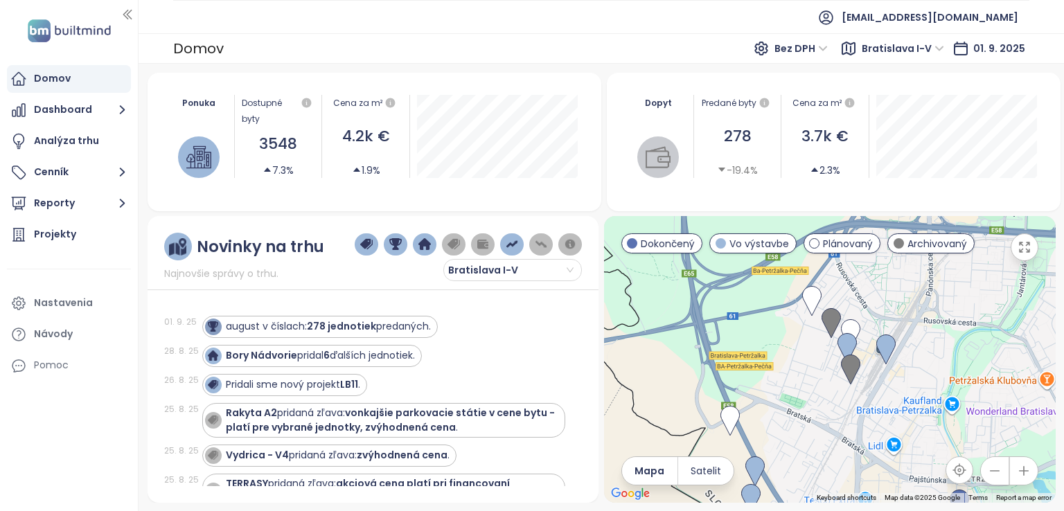
drag, startPoint x: 1006, startPoint y: 318, endPoint x: 908, endPoint y: 331, distance: 99.3
click at [908, 331] on div at bounding box center [830, 359] width 452 height 287
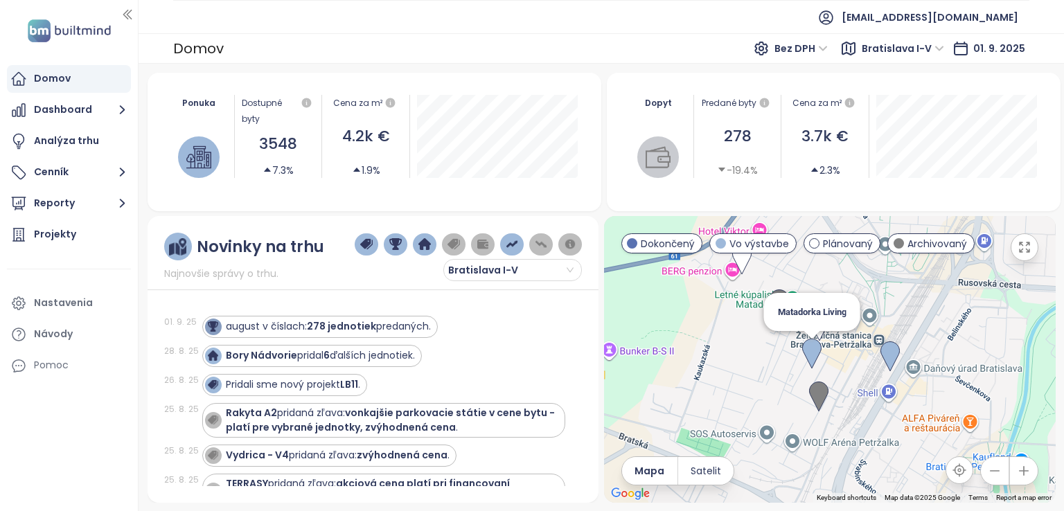
click at [807, 353] on img at bounding box center [811, 354] width 19 height 30
